Goal: Check status: Check status

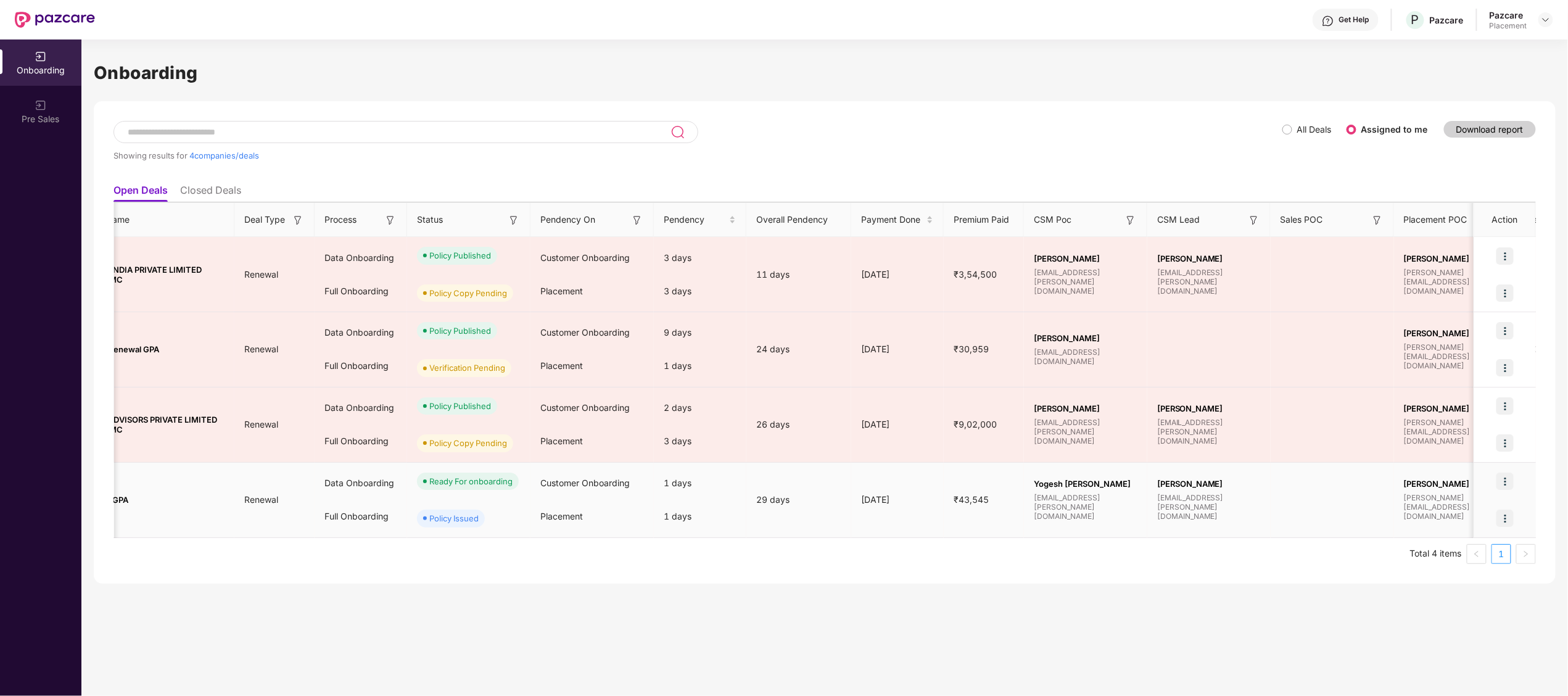
scroll to position [0, 381]
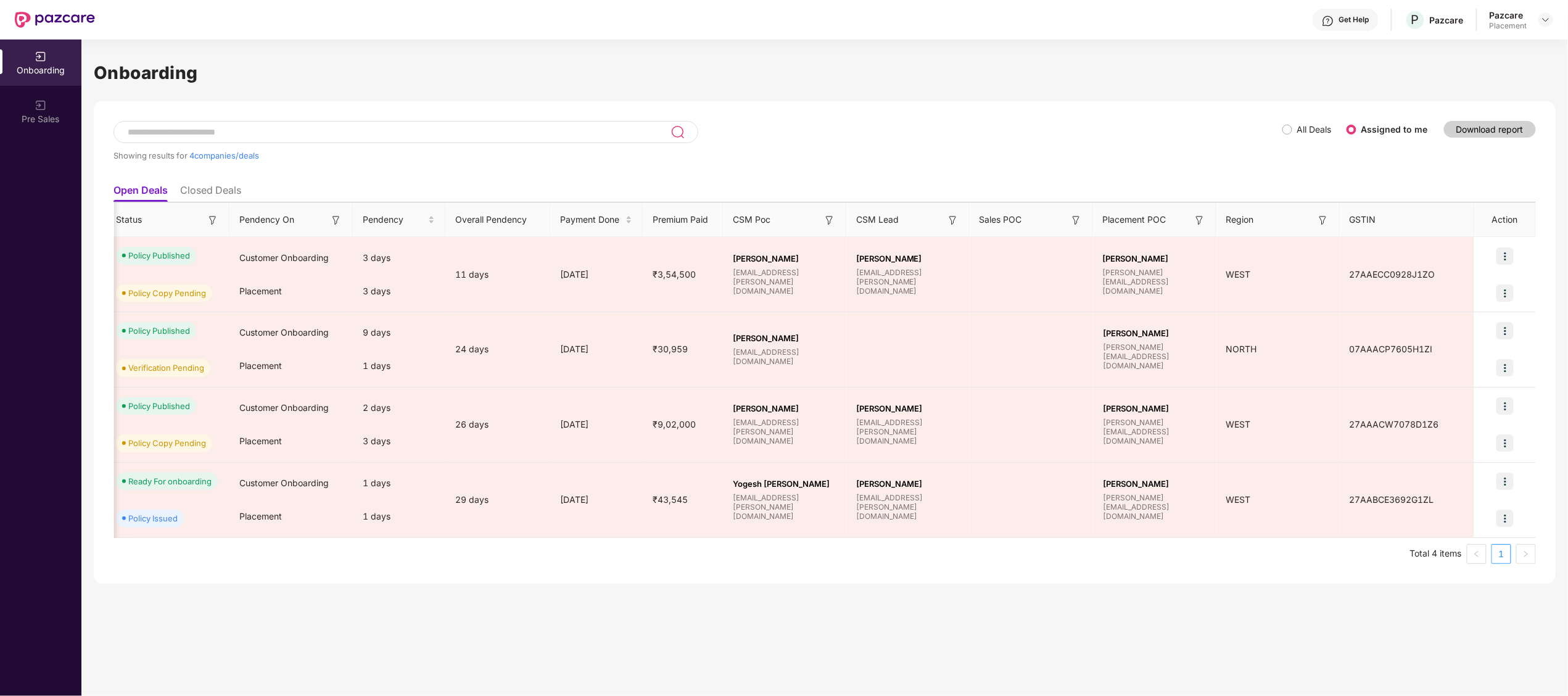
click at [560, 131] on input at bounding box center [398, 132] width 544 height 10
click at [203, 181] on ul "Open Deals Closed Deals" at bounding box center [824, 190] width 1422 height 25
click at [199, 188] on li "Closed Deals" at bounding box center [210, 193] width 61 height 18
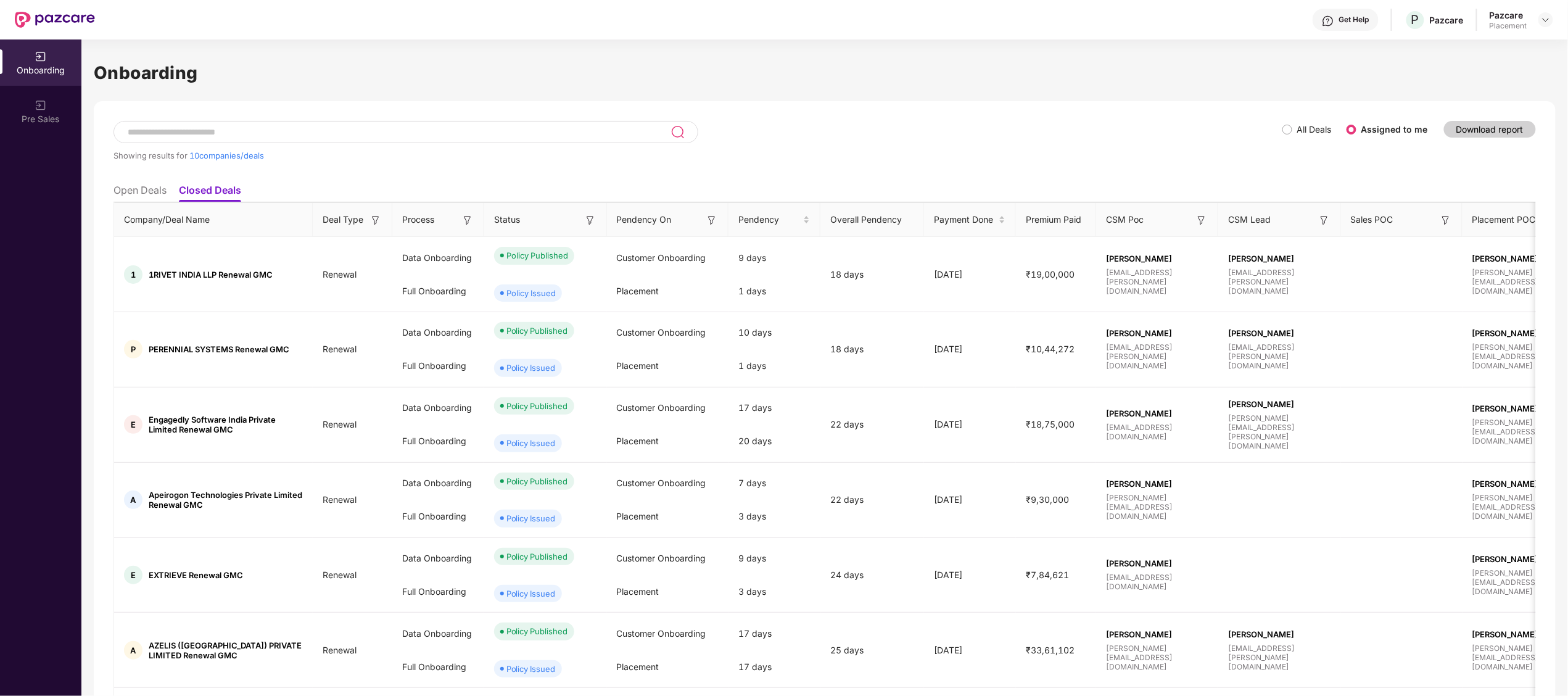
click at [144, 188] on li "Open Deals" at bounding box center [140, 193] width 53 height 18
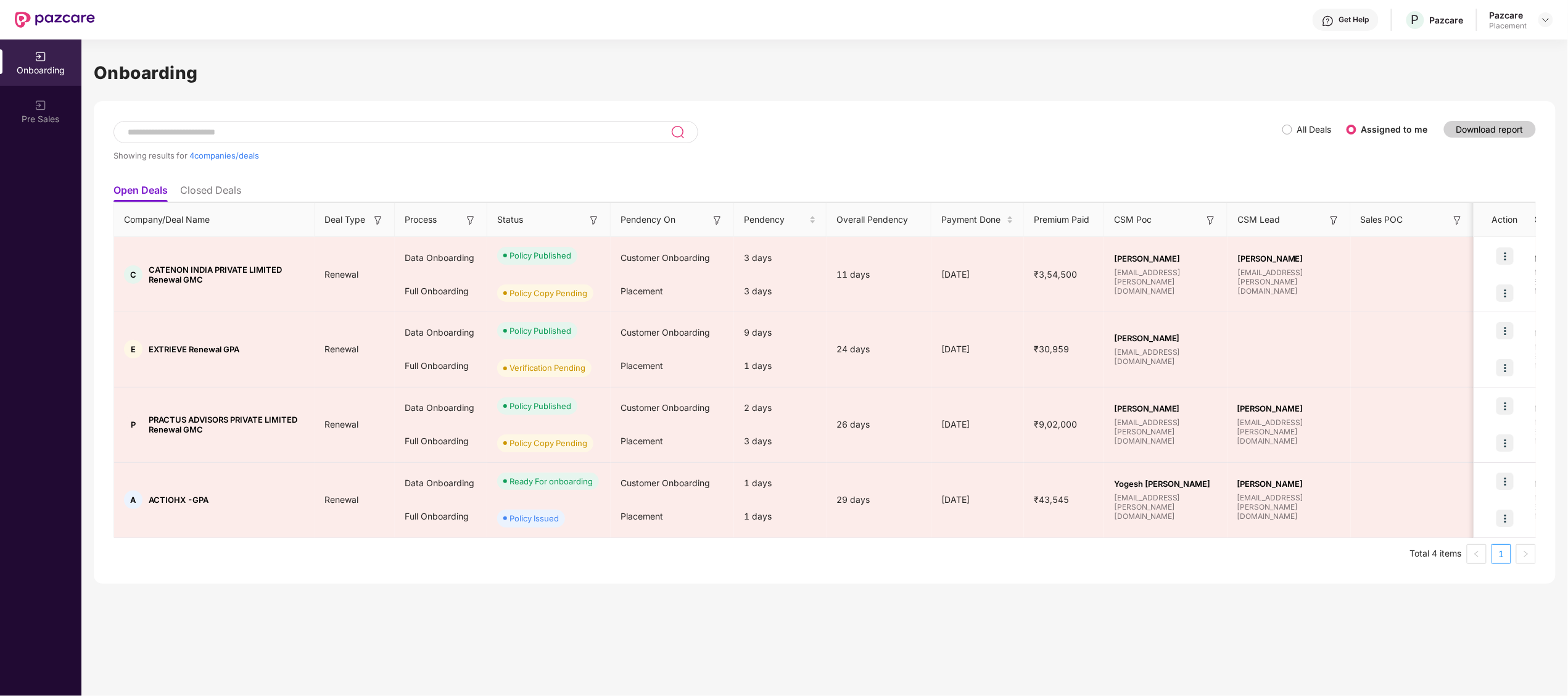
click at [1286, 122] on label "All Deals" at bounding box center [1310, 129] width 54 height 14
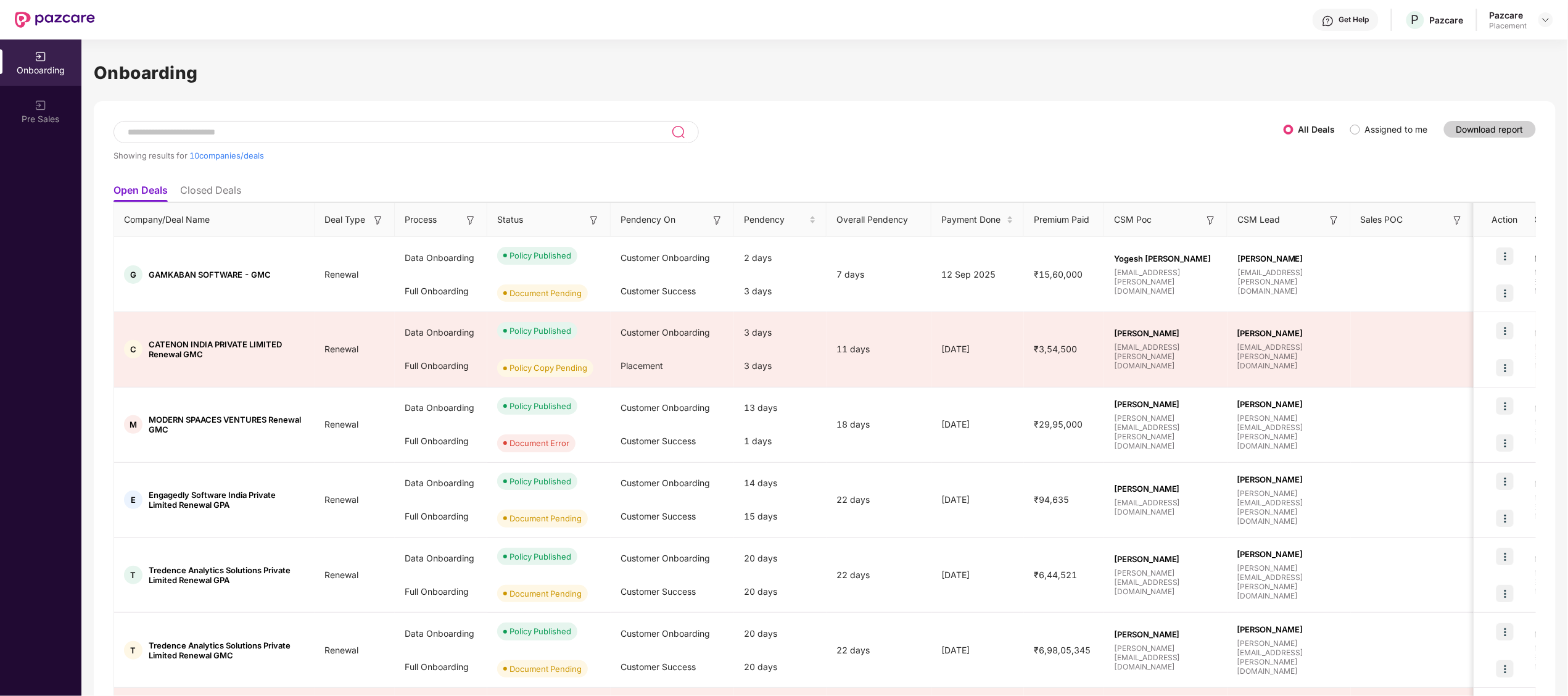
click at [210, 188] on li "Closed Deals" at bounding box center [210, 193] width 61 height 18
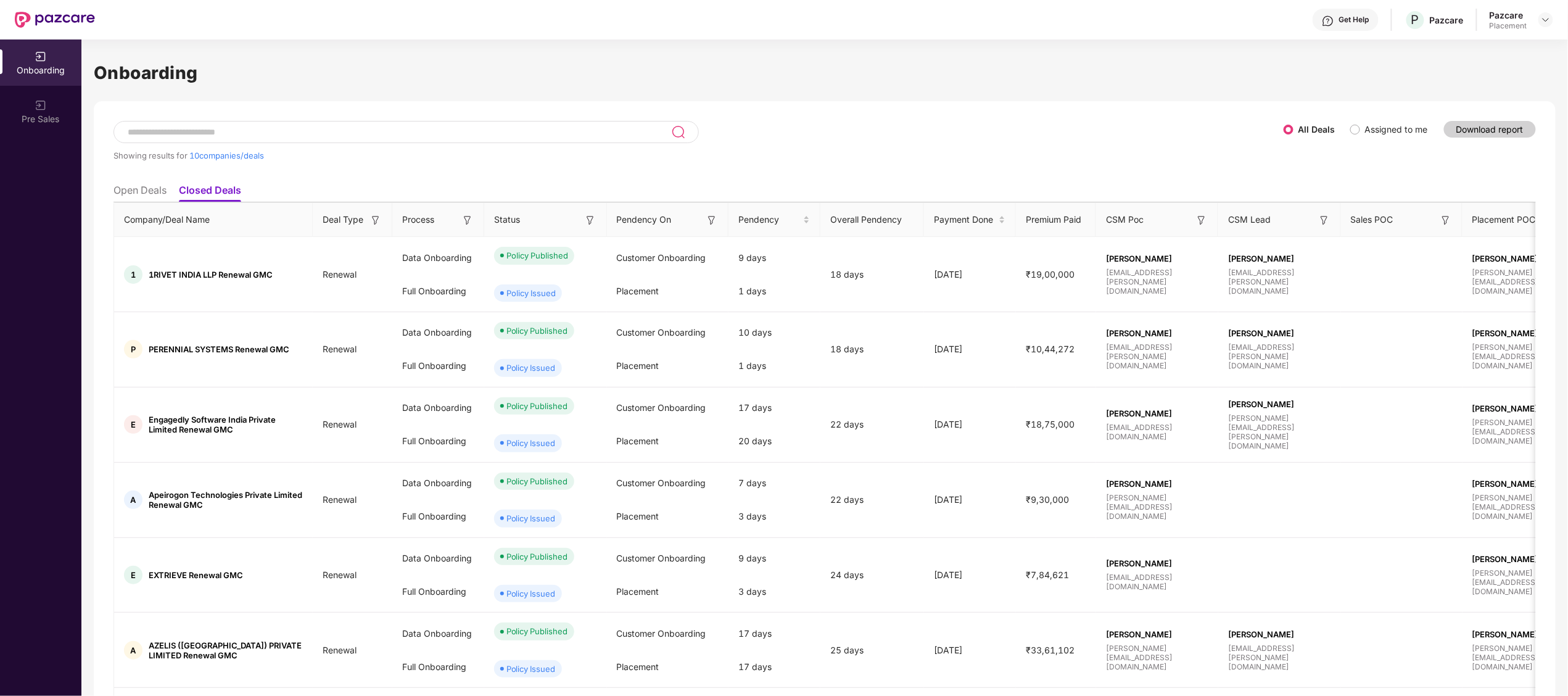
click at [296, 127] on input at bounding box center [398, 132] width 545 height 10
type input "****"
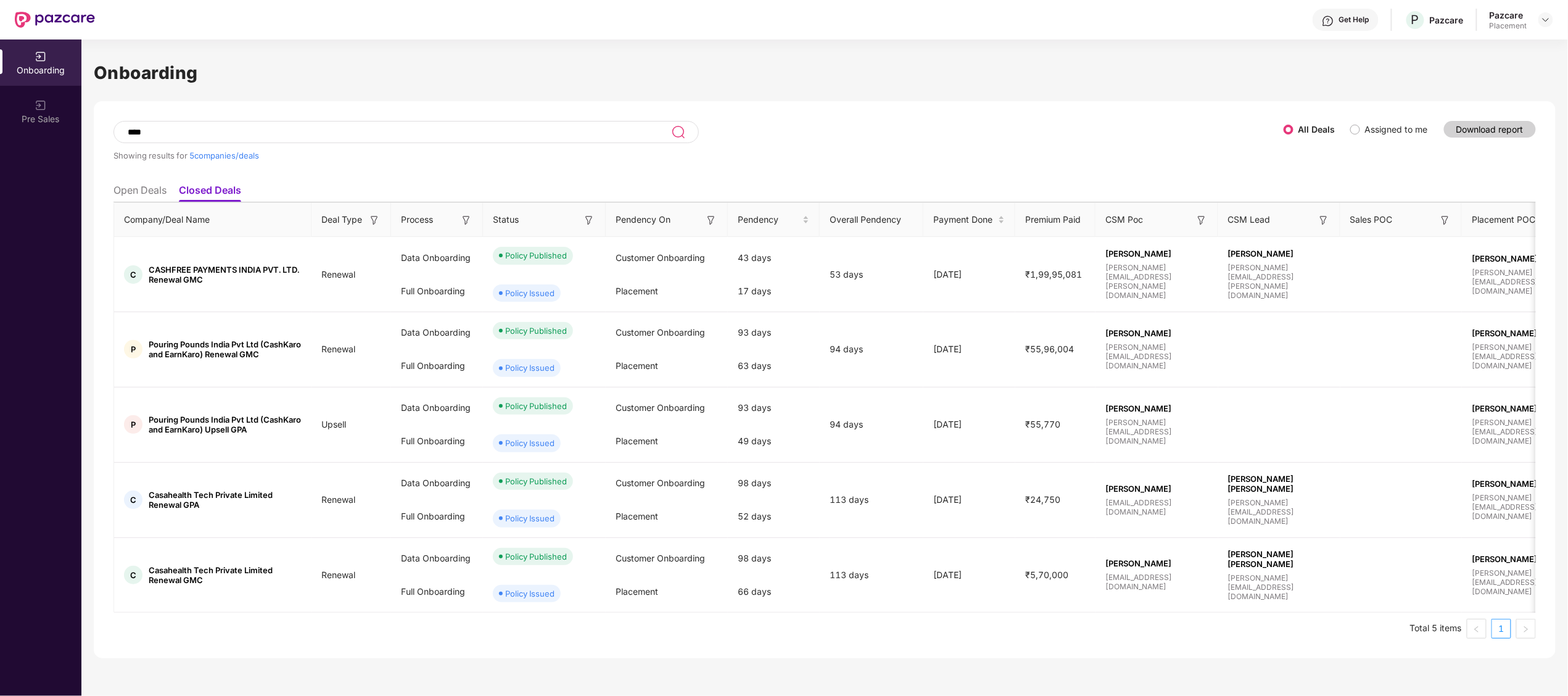
drag, startPoint x: 195, startPoint y: 126, endPoint x: -5, endPoint y: 106, distance: 201.0
click at [0, 106] on html "Get Help P Pazcare Pazcare Placement Onboarding Pre Sales Onboarding **** Showi…" at bounding box center [784, 348] width 1568 height 696
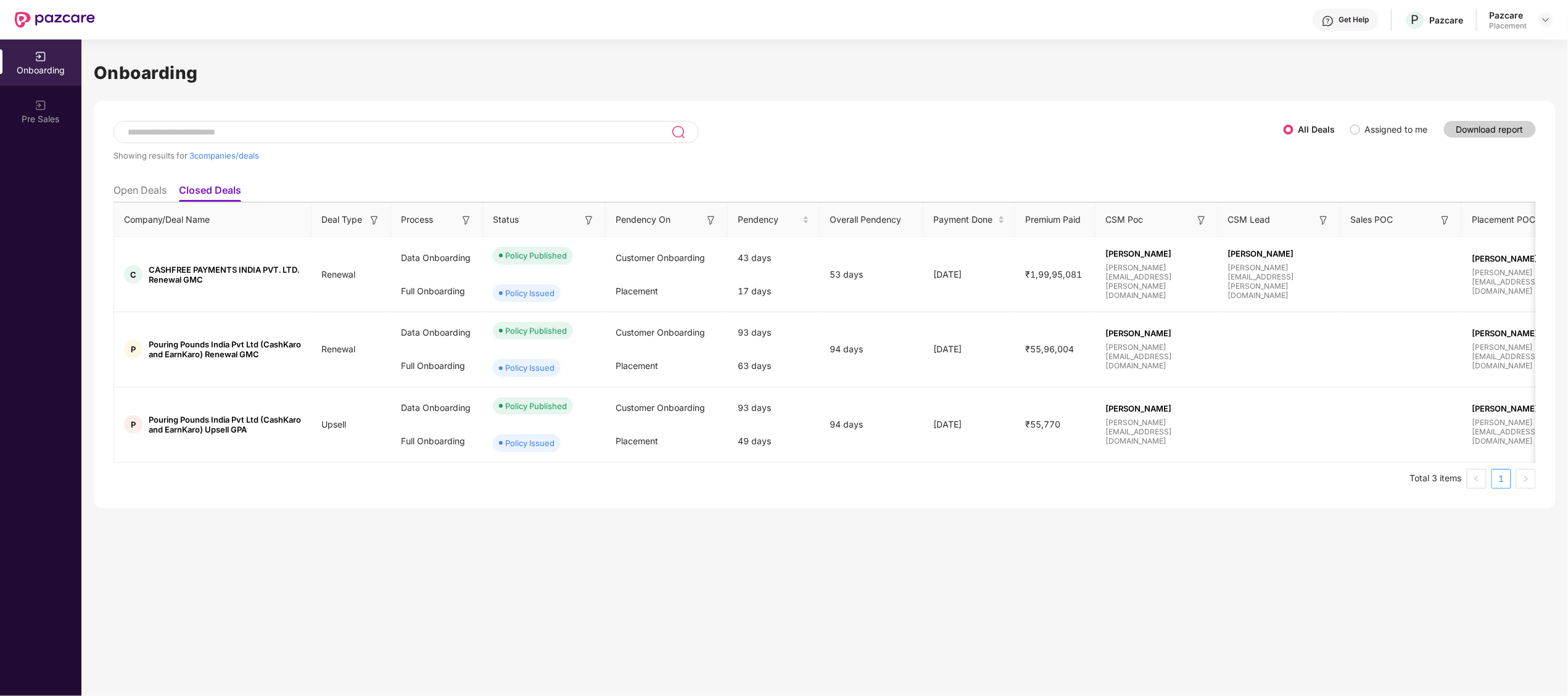
click at [122, 184] on li "Open Deals" at bounding box center [140, 193] width 53 height 18
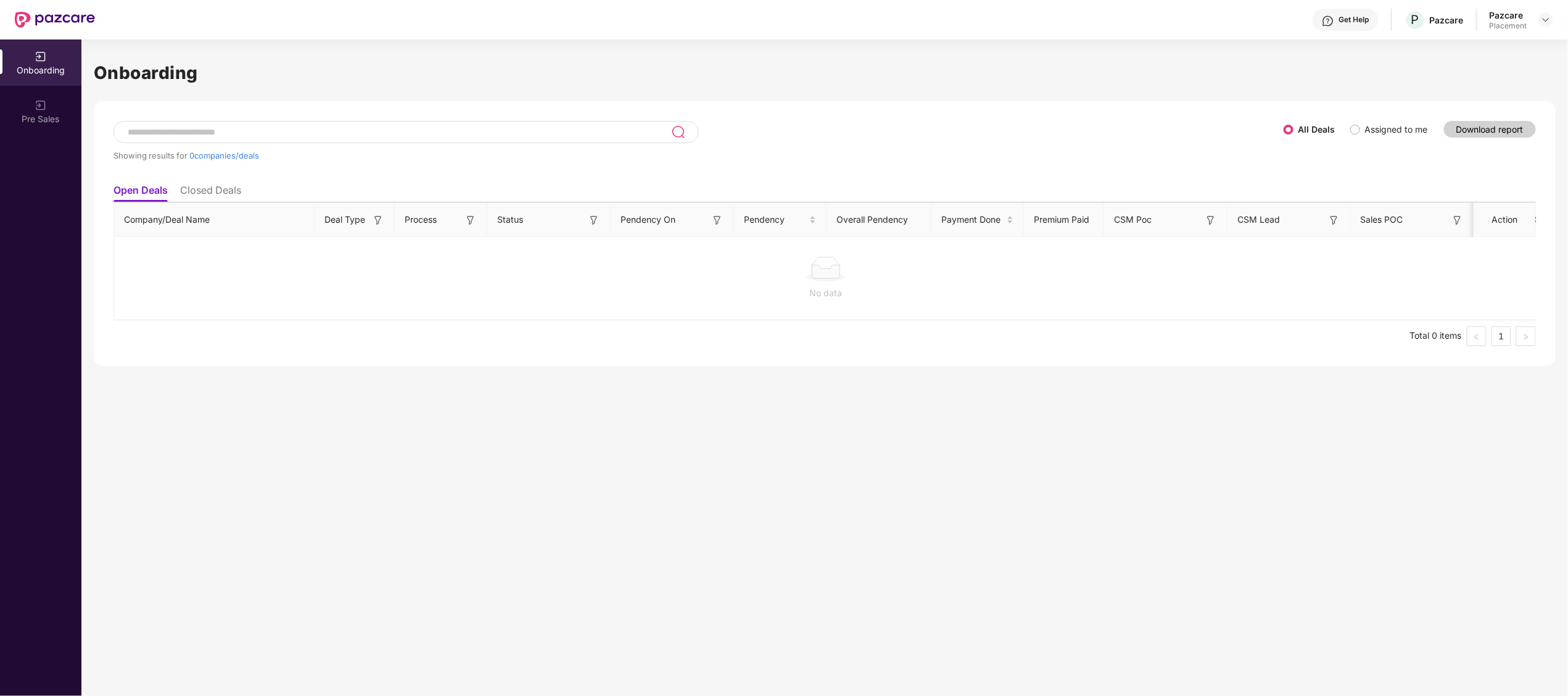
click at [1366, 126] on label "Assigned to me" at bounding box center [1396, 129] width 63 height 10
click at [1348, 127] on div "All Deals Assigned to me" at bounding box center [1360, 129] width 154 height 14
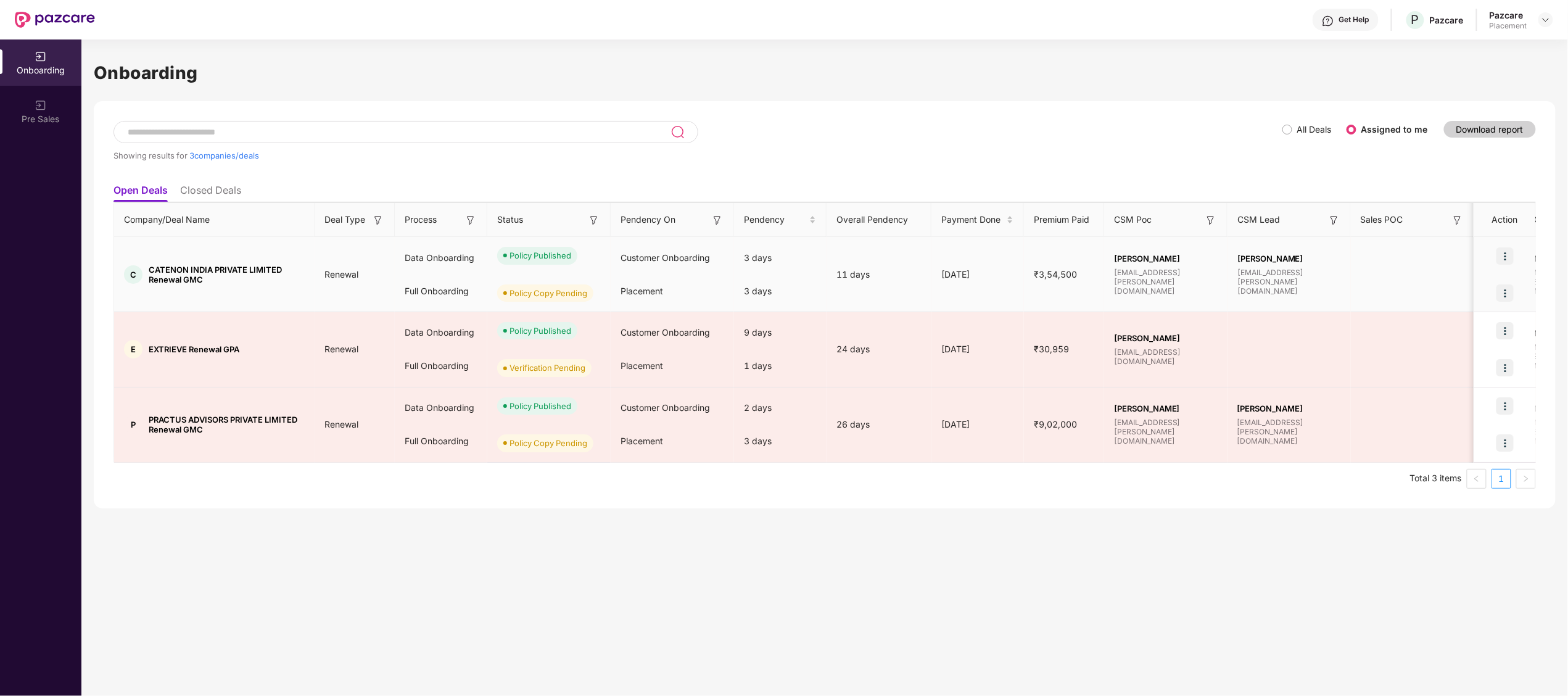
click at [161, 269] on span "CATENON INDIA PRIVATE LIMITED Renewal GMC" at bounding box center [227, 274] width 156 height 20
copy span "CATENON"
